Goal: Navigation & Orientation: Find specific page/section

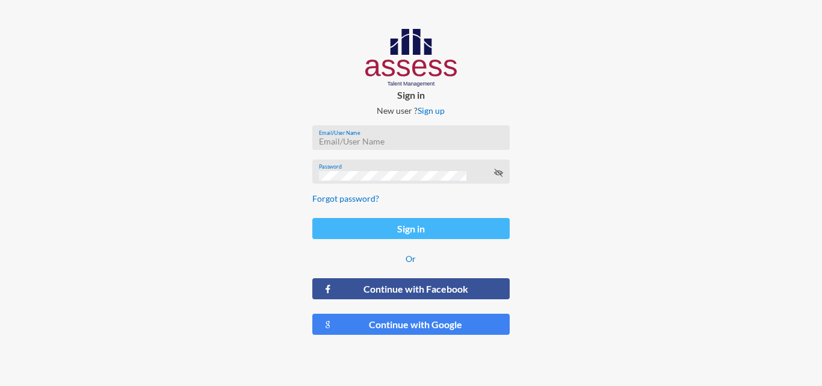
type input "[EMAIL_ADDRESS][DOMAIN_NAME]"
click at [376, 230] on button "Sign in" at bounding box center [410, 228] width 197 height 21
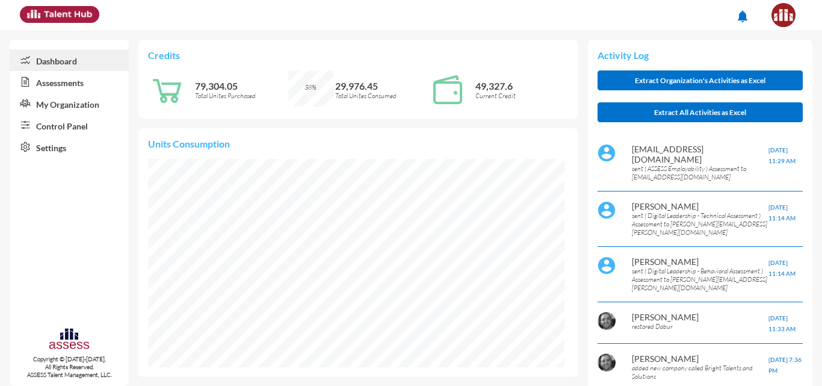
click at [59, 80] on link "Assessments" at bounding box center [69, 82] width 119 height 22
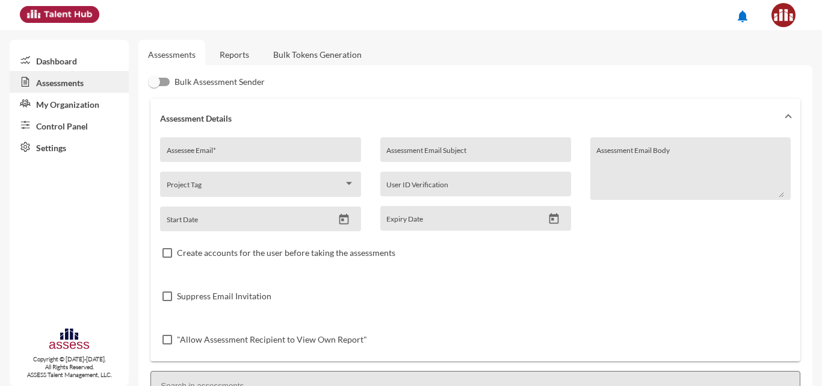
click at [50, 99] on link "My Organization" at bounding box center [69, 104] width 119 height 22
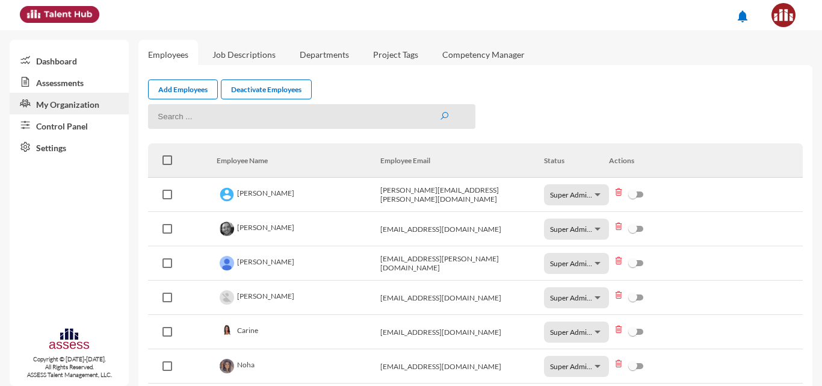
click at [779, 6] on img at bounding box center [784, 15] width 24 height 24
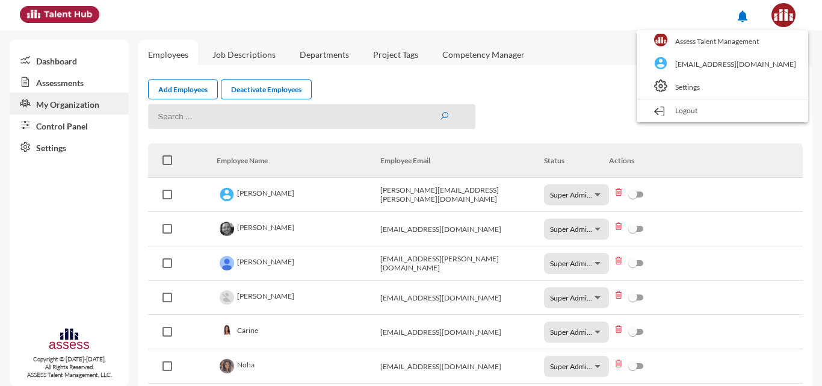
click at [617, 88] on div at bounding box center [411, 193] width 822 height 386
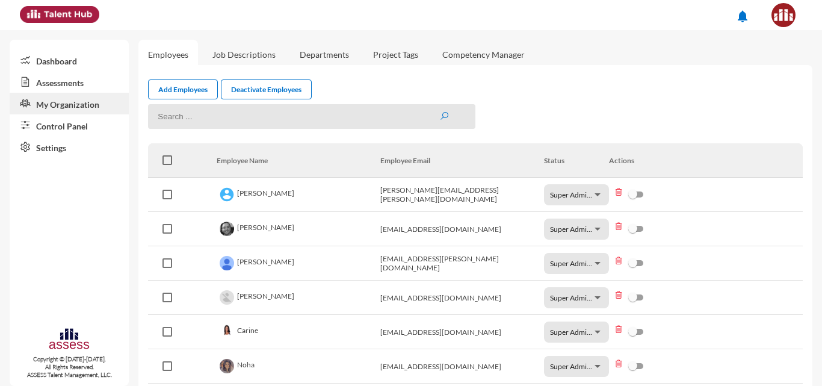
click at [64, 78] on link "Assessments" at bounding box center [69, 82] width 119 height 22
